Goal: Task Accomplishment & Management: Use online tool/utility

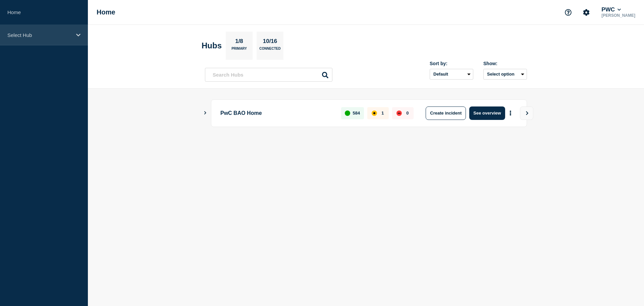
click at [78, 37] on icon at bounding box center [78, 35] width 4 height 5
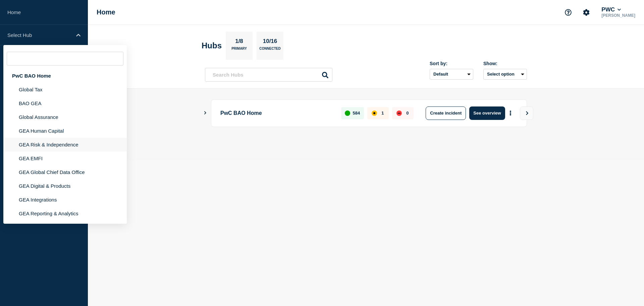
click at [65, 151] on li "GEA Risk & Independence" at bounding box center [64, 158] width 123 height 14
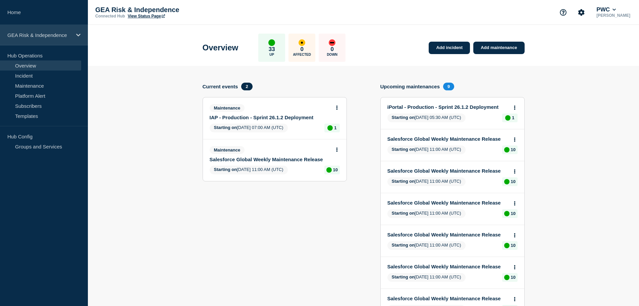
click at [78, 33] on icon at bounding box center [78, 35] width 4 height 5
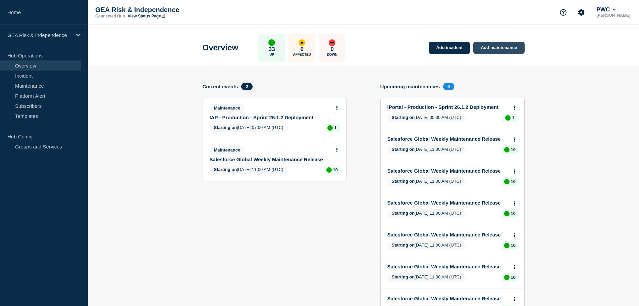
click at [508, 48] on link "Add maintenance" at bounding box center [498, 48] width 51 height 12
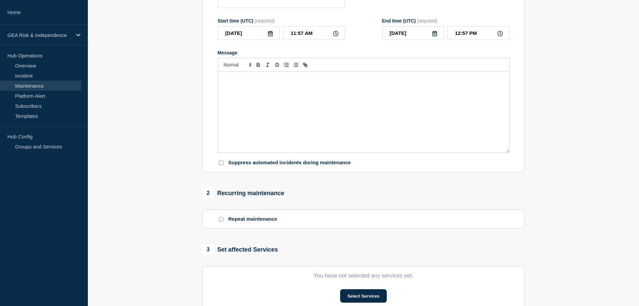
scroll to position [224, 0]
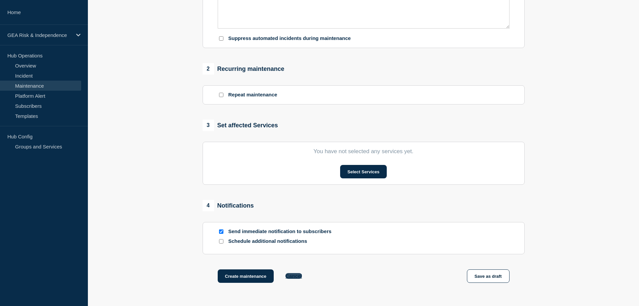
click at [299, 277] on button "Cancel" at bounding box center [294, 276] width 16 height 6
